Goal: Understand process/instructions: Learn how to perform a task or action

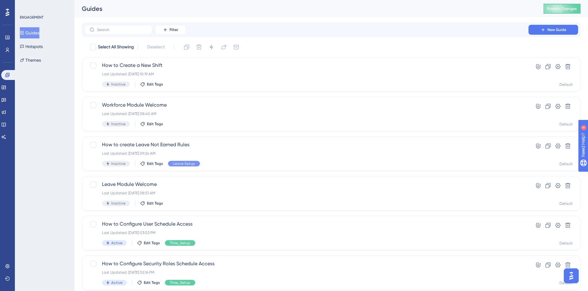
click at [36, 38] on button "Guides" at bounding box center [30, 32] width 20 height 11
click at [149, 68] on span "How to Create a New Shift" at bounding box center [306, 65] width 409 height 7
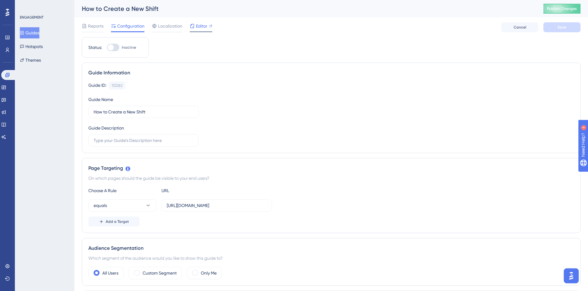
click at [201, 30] on div "Editor" at bounding box center [201, 27] width 23 height 10
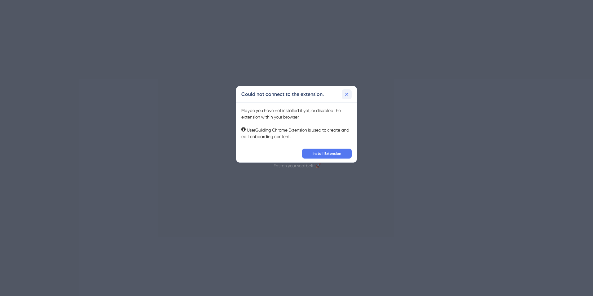
click at [345, 93] on icon at bounding box center [347, 94] width 6 height 6
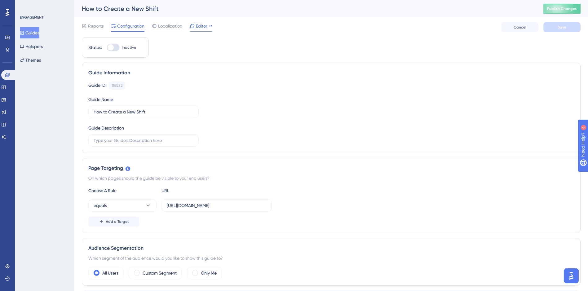
click at [204, 27] on span "Editor" at bounding box center [201, 25] width 11 height 7
